Goal: Task Accomplishment & Management: Manage account settings

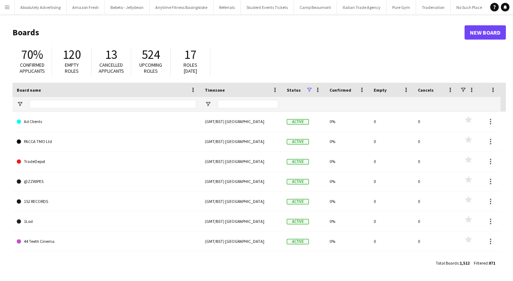
click at [7, 6] on app-icon "Menu" at bounding box center [7, 7] width 6 height 6
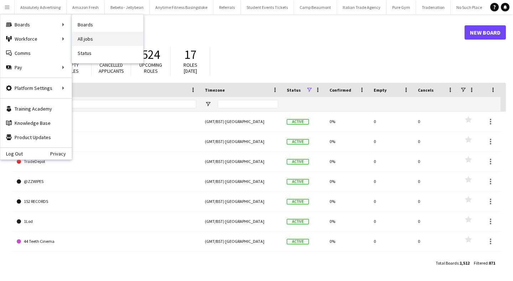
click at [92, 39] on link "All jobs" at bounding box center [107, 39] width 71 height 14
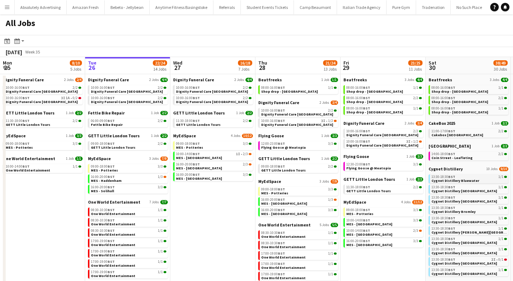
click at [472, 180] on span "Cygnet Distillery Bluewater" at bounding box center [456, 180] width 48 height 5
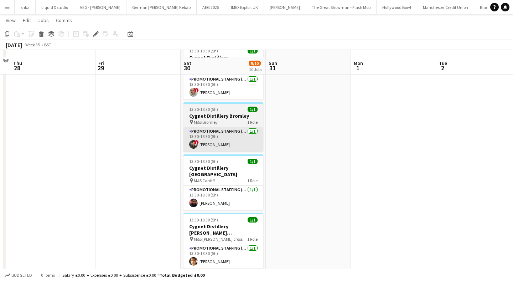
scroll to position [143, 0]
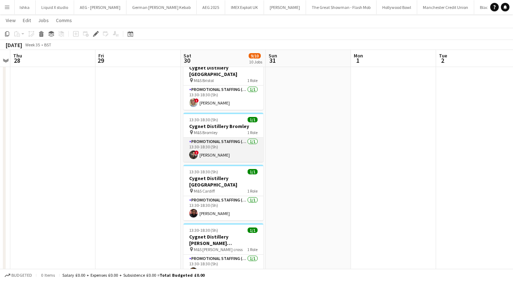
click at [193, 150] on app-user-avatar at bounding box center [193, 154] width 9 height 9
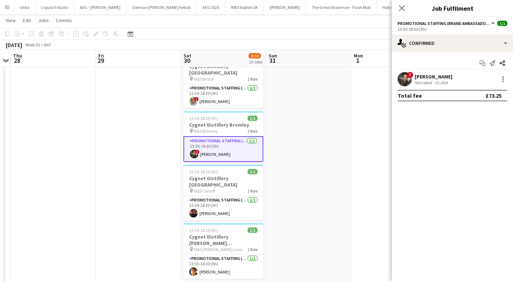
click at [406, 79] on app-user-avatar at bounding box center [405, 79] width 14 height 14
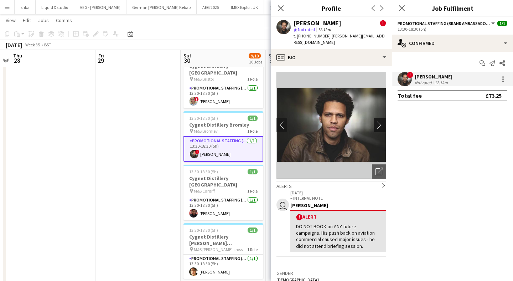
click at [382, 121] on app-icon "chevron-right" at bounding box center [381, 124] width 11 height 7
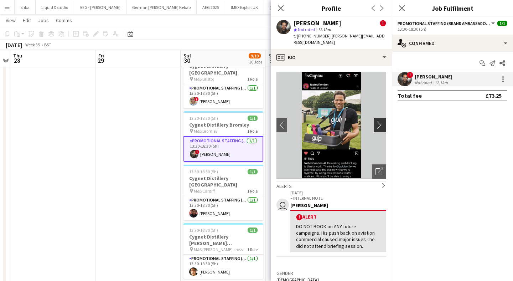
click at [383, 121] on app-icon "chevron-right" at bounding box center [381, 124] width 11 height 7
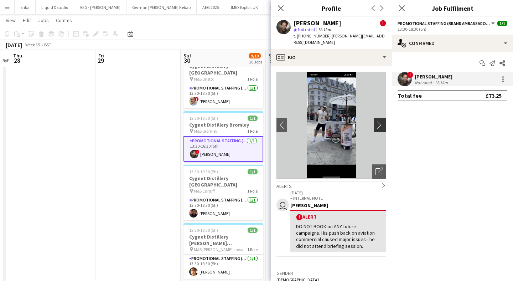
click at [381, 121] on app-icon "chevron-right" at bounding box center [381, 124] width 11 height 7
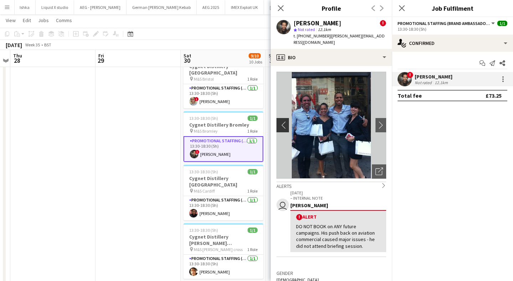
click at [282, 121] on app-icon "chevron-left" at bounding box center [282, 124] width 11 height 7
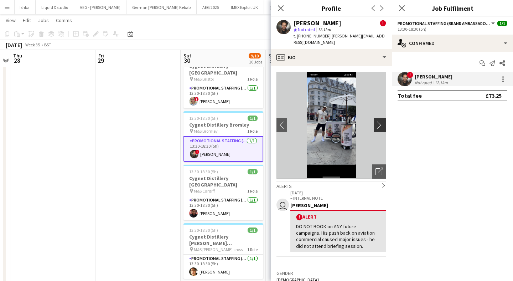
click at [381, 121] on app-icon "chevron-right" at bounding box center [381, 124] width 11 height 7
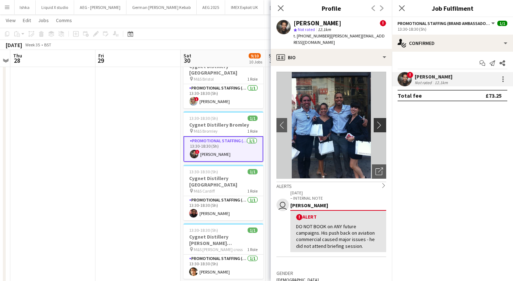
click at [379, 121] on app-icon "chevron-right" at bounding box center [381, 124] width 11 height 7
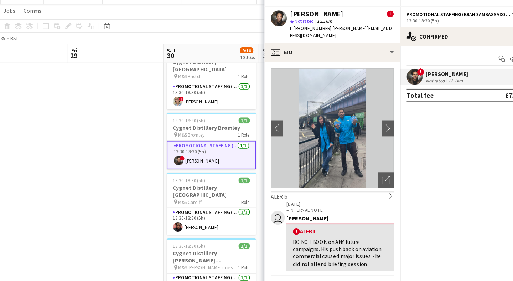
scroll to position [141, 0]
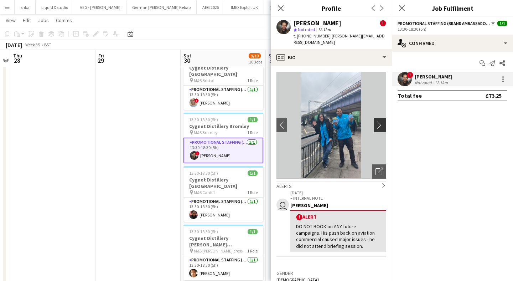
click at [379, 121] on app-icon "chevron-right" at bounding box center [381, 124] width 11 height 7
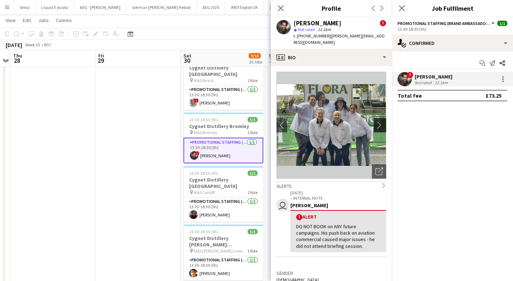
click at [380, 121] on app-icon "chevron-right" at bounding box center [381, 124] width 11 height 7
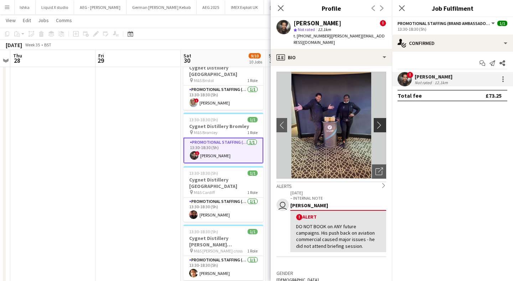
click at [378, 121] on app-icon "chevron-right" at bounding box center [381, 124] width 11 height 7
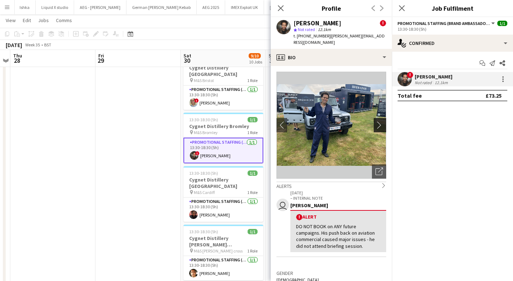
click at [381, 121] on app-icon "chevron-right" at bounding box center [381, 124] width 11 height 7
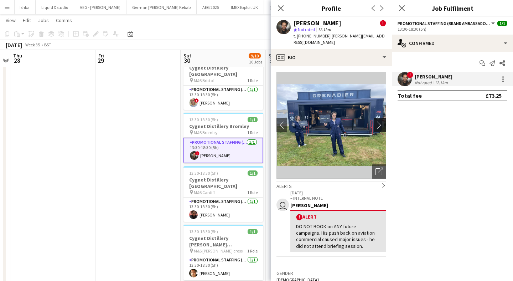
click at [382, 121] on app-icon "chevron-right" at bounding box center [381, 124] width 11 height 7
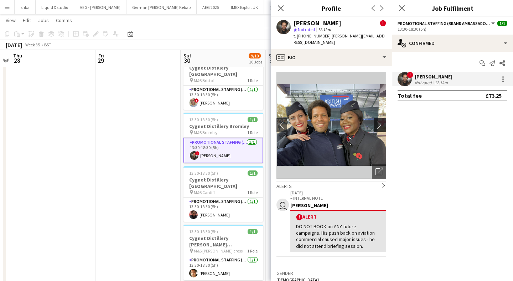
click at [379, 123] on button "chevron-right" at bounding box center [381, 125] width 14 height 14
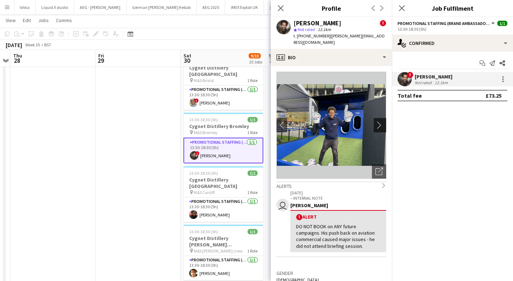
click at [378, 121] on app-icon "chevron-right" at bounding box center [381, 124] width 11 height 7
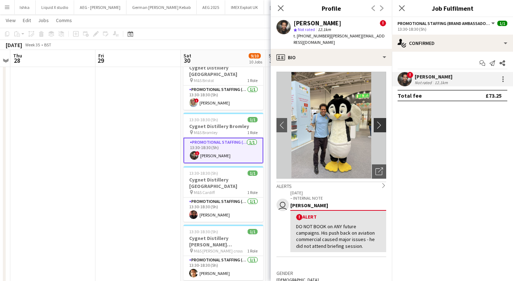
click at [378, 121] on app-icon "chevron-right" at bounding box center [381, 124] width 11 height 7
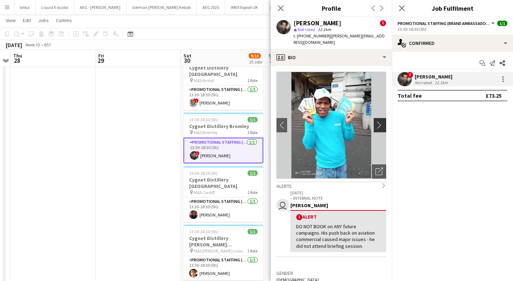
click at [378, 121] on app-icon "chevron-right" at bounding box center [381, 124] width 11 height 7
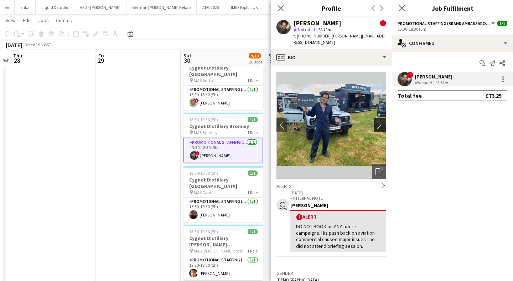
click at [378, 121] on app-icon "chevron-right" at bounding box center [381, 124] width 11 height 7
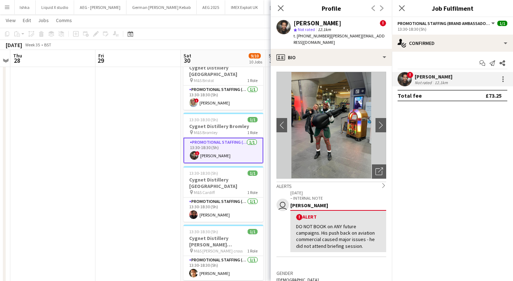
click at [109, 118] on app-date-cell at bounding box center [137, 270] width 85 height 663
